Goal: Check status

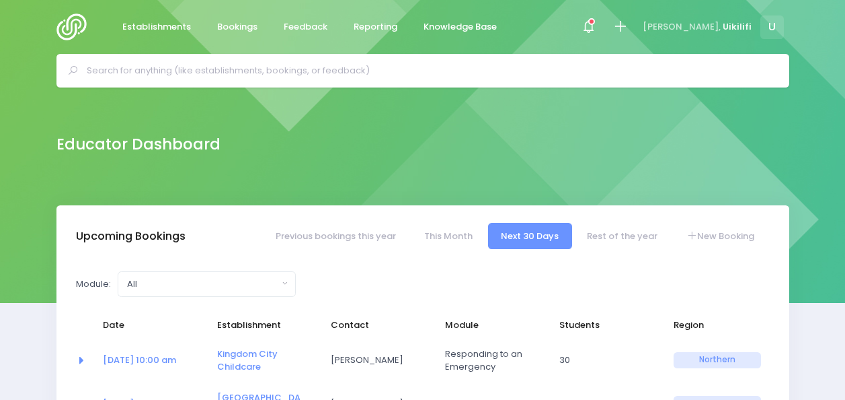
select select "5"
drag, startPoint x: 0, startPoint y: 0, endPoint x: 323, endPoint y: 75, distance: 331.4
click at [323, 75] on input "text" at bounding box center [429, 71] width 684 height 20
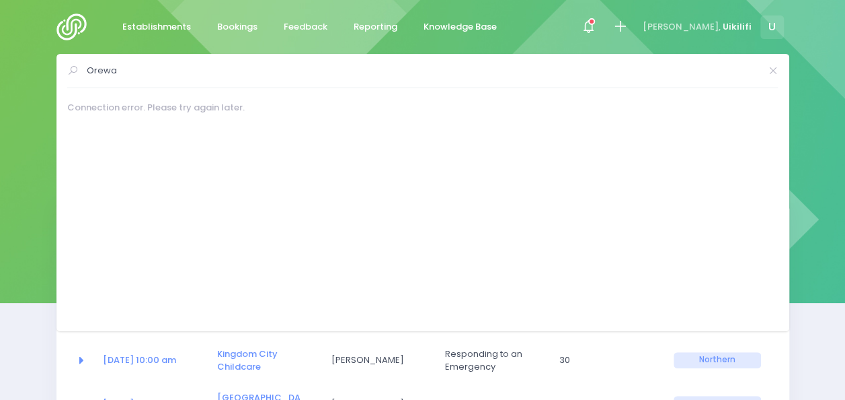
type input "Orewa"
click at [67, 25] on img at bounding box center [75, 26] width 38 height 27
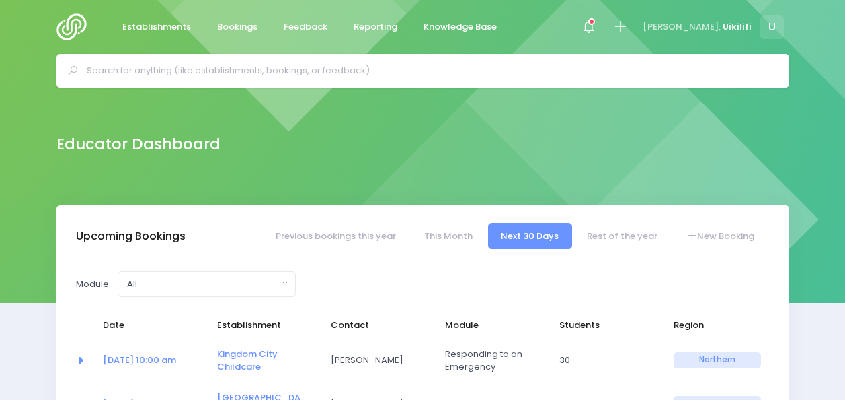
select select "5"
click at [285, 83] on div at bounding box center [422, 71] width 733 height 34
click at [281, 74] on input "text" at bounding box center [429, 71] width 684 height 20
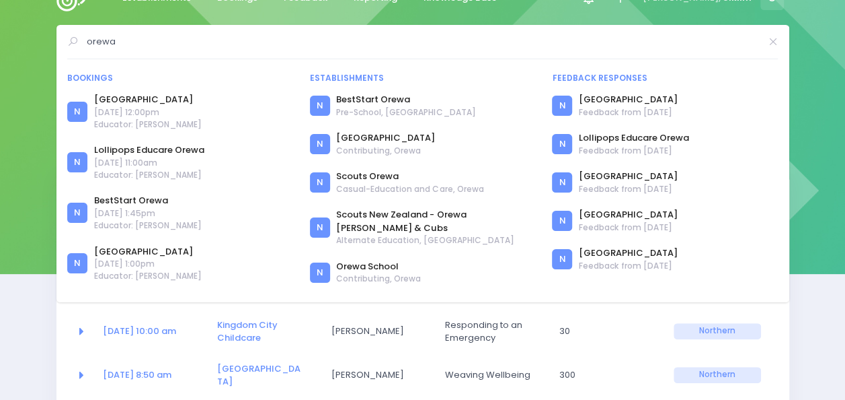
scroll to position [30, 0]
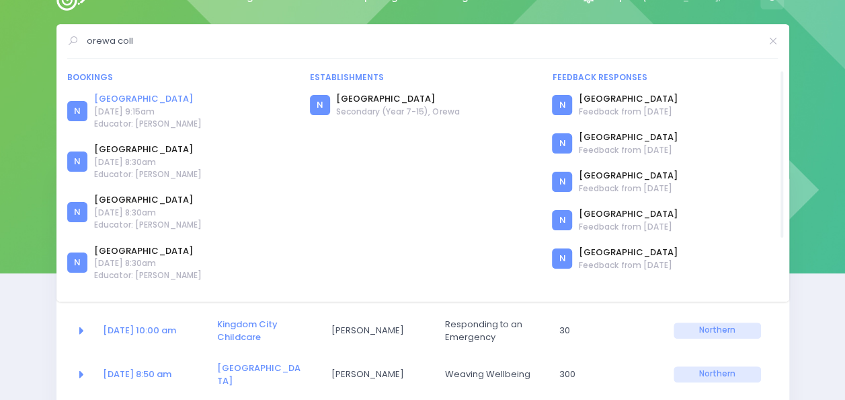
type input "orewa coll"
click at [135, 97] on link "[GEOGRAPHIC_DATA]" at bounding box center [148, 98] width 108 height 13
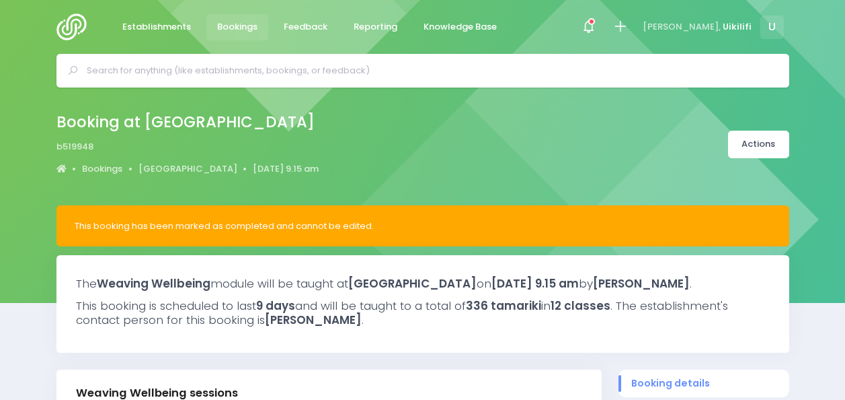
select select "5"
click at [180, 166] on link "[GEOGRAPHIC_DATA]" at bounding box center [188, 168] width 99 height 13
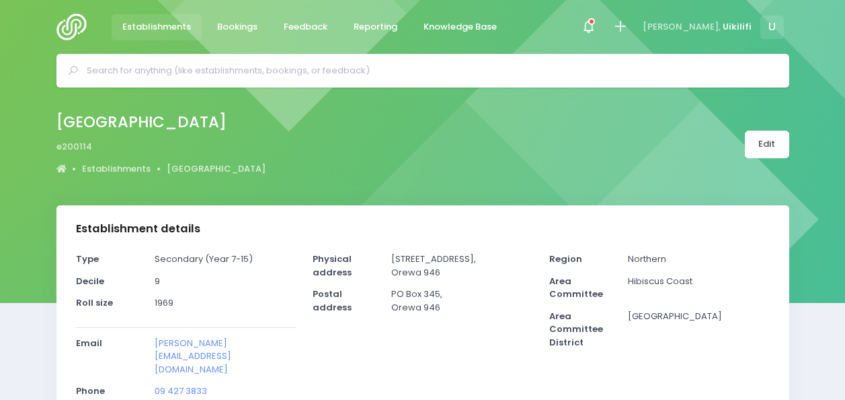
select select "5"
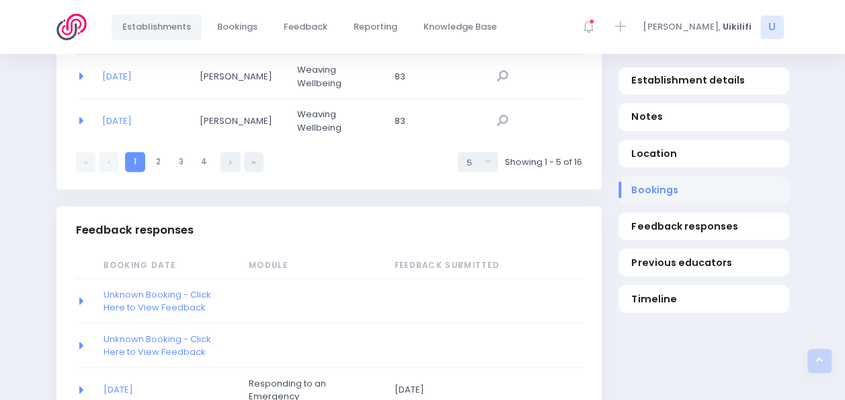
click at [663, 184] on span "Bookings" at bounding box center [704, 190] width 145 height 14
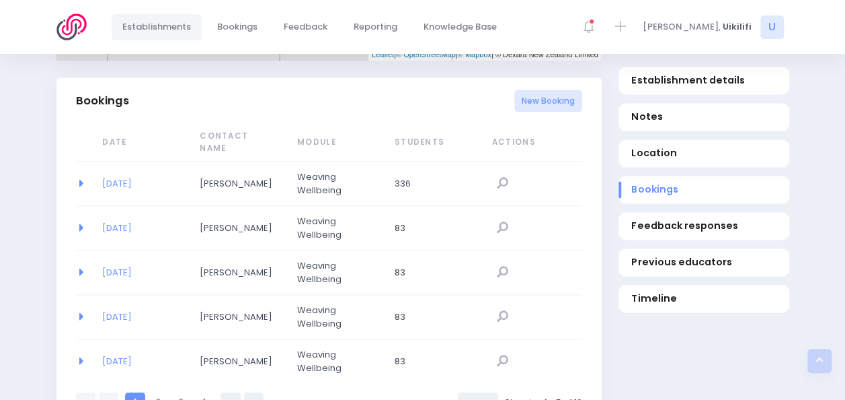
scroll to position [874, 0]
